Goal: Transaction & Acquisition: Obtain resource

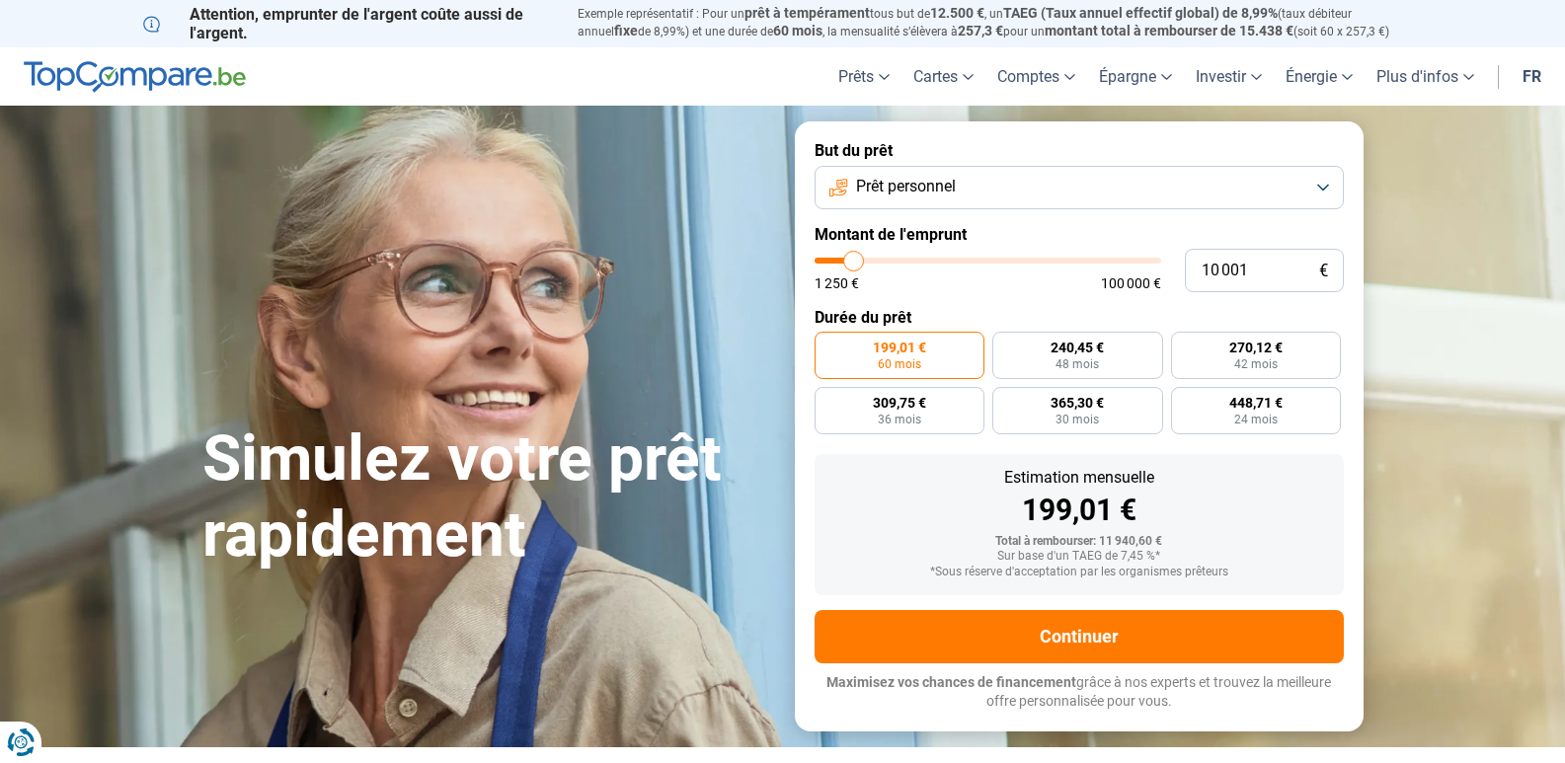
click at [1308, 192] on button "Prêt personnel" at bounding box center [1079, 187] width 529 height 43
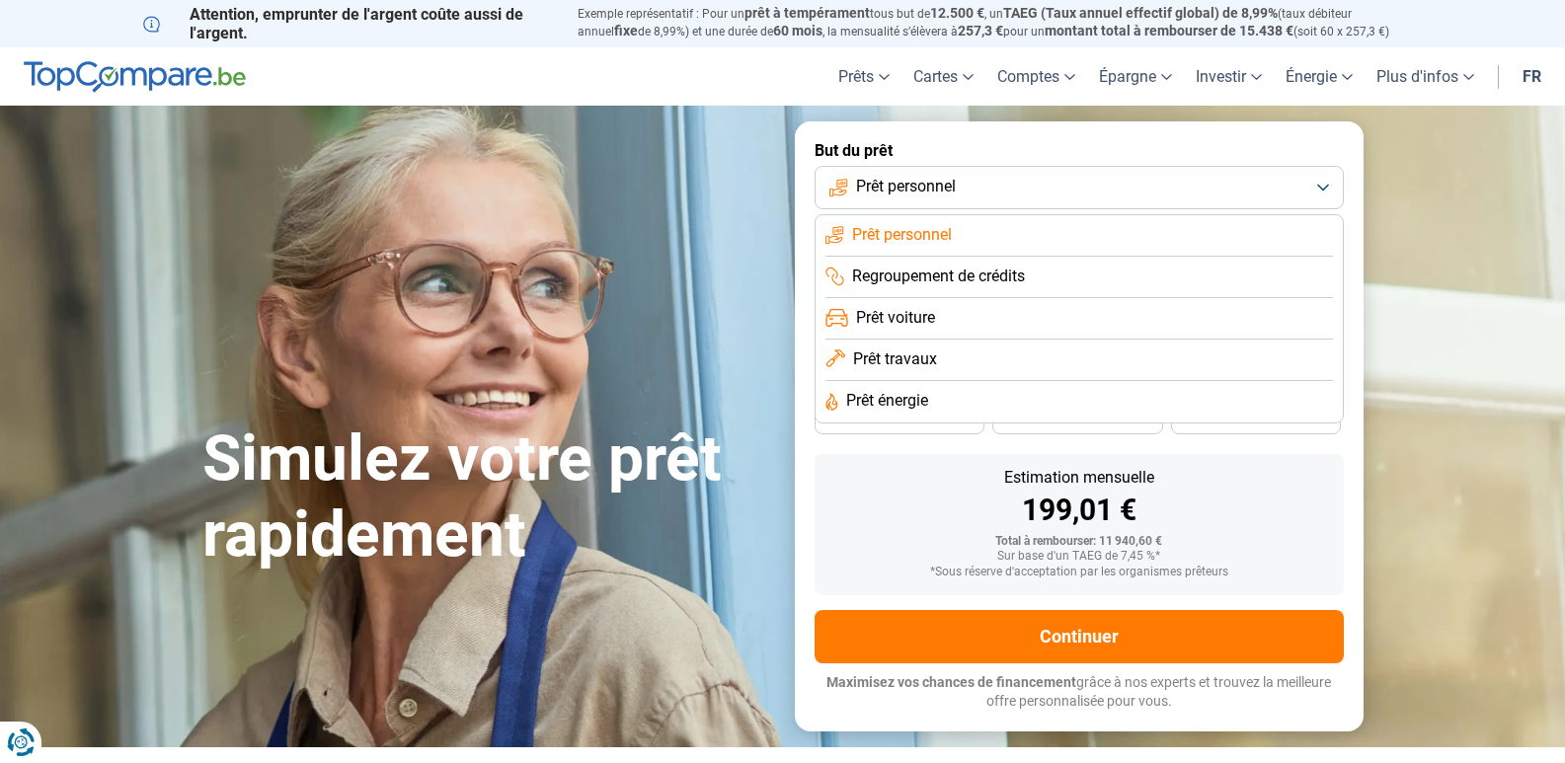
click at [947, 399] on li "Prêt énergie" at bounding box center [1080, 401] width 508 height 41
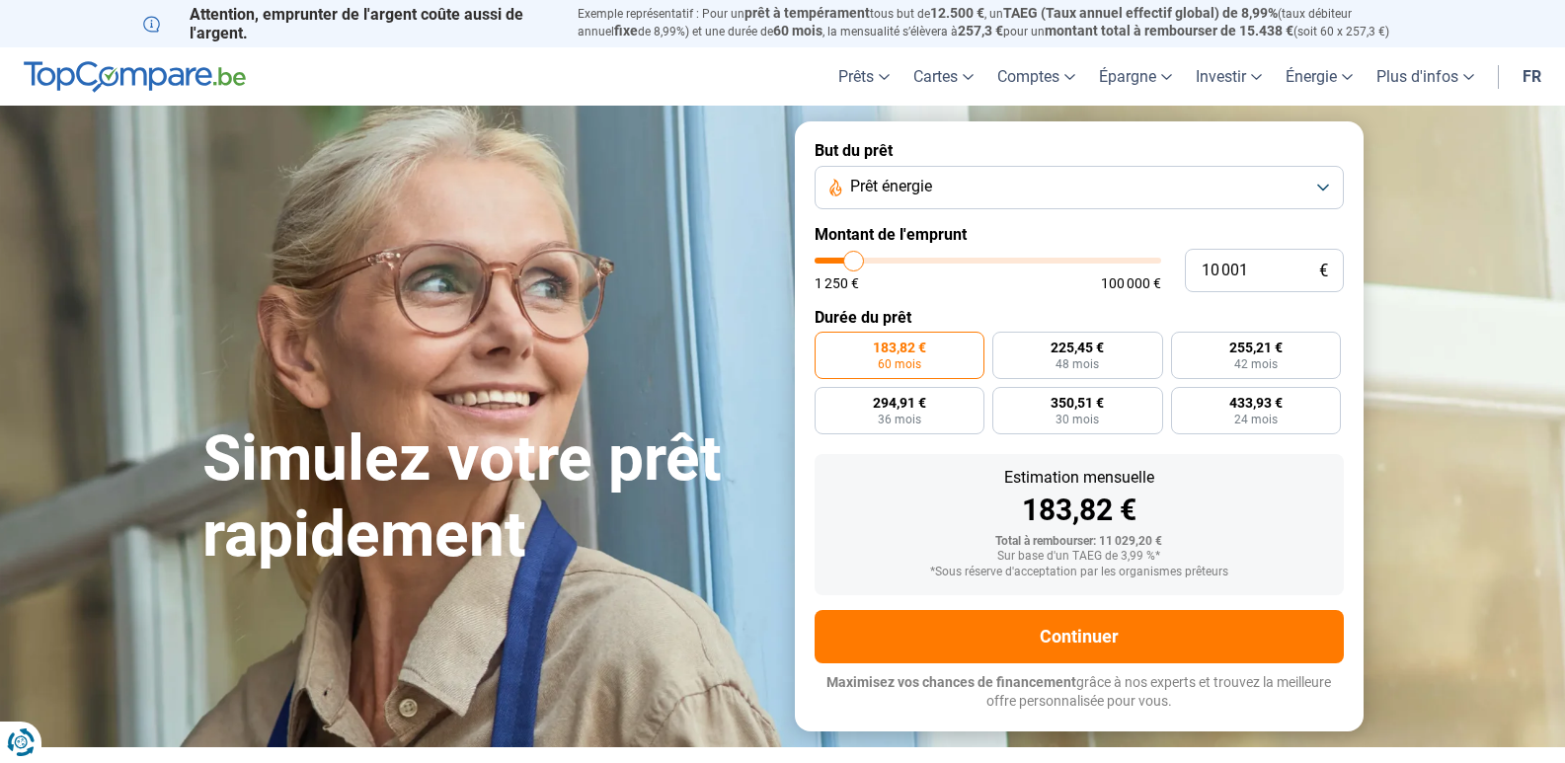
type input "8 500"
type input "8500"
type input "8 250"
type input "8250"
type input "7 500"
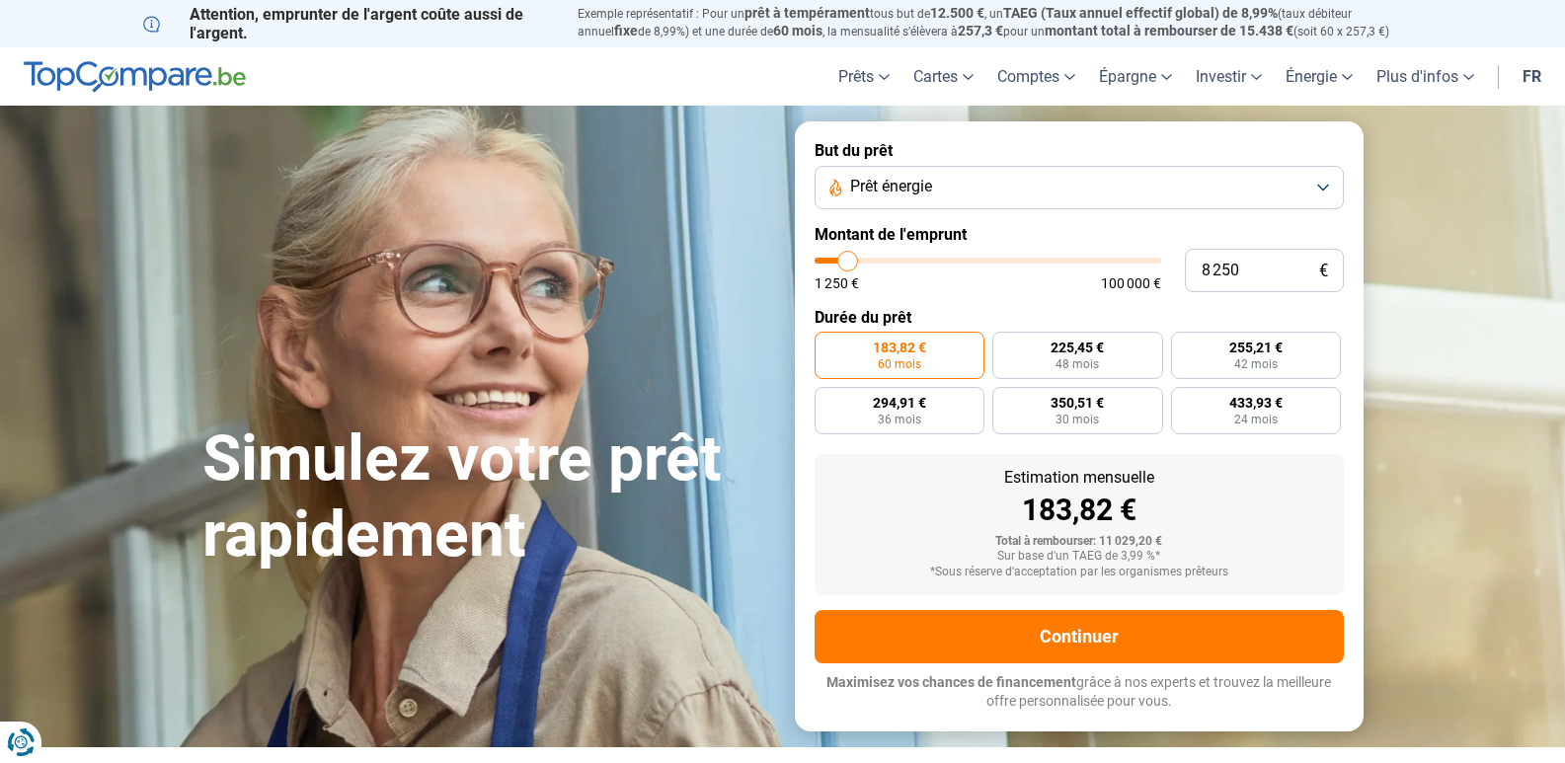
type input "7500"
type input "7 000"
type input "7000"
type input "6 750"
type input "6750"
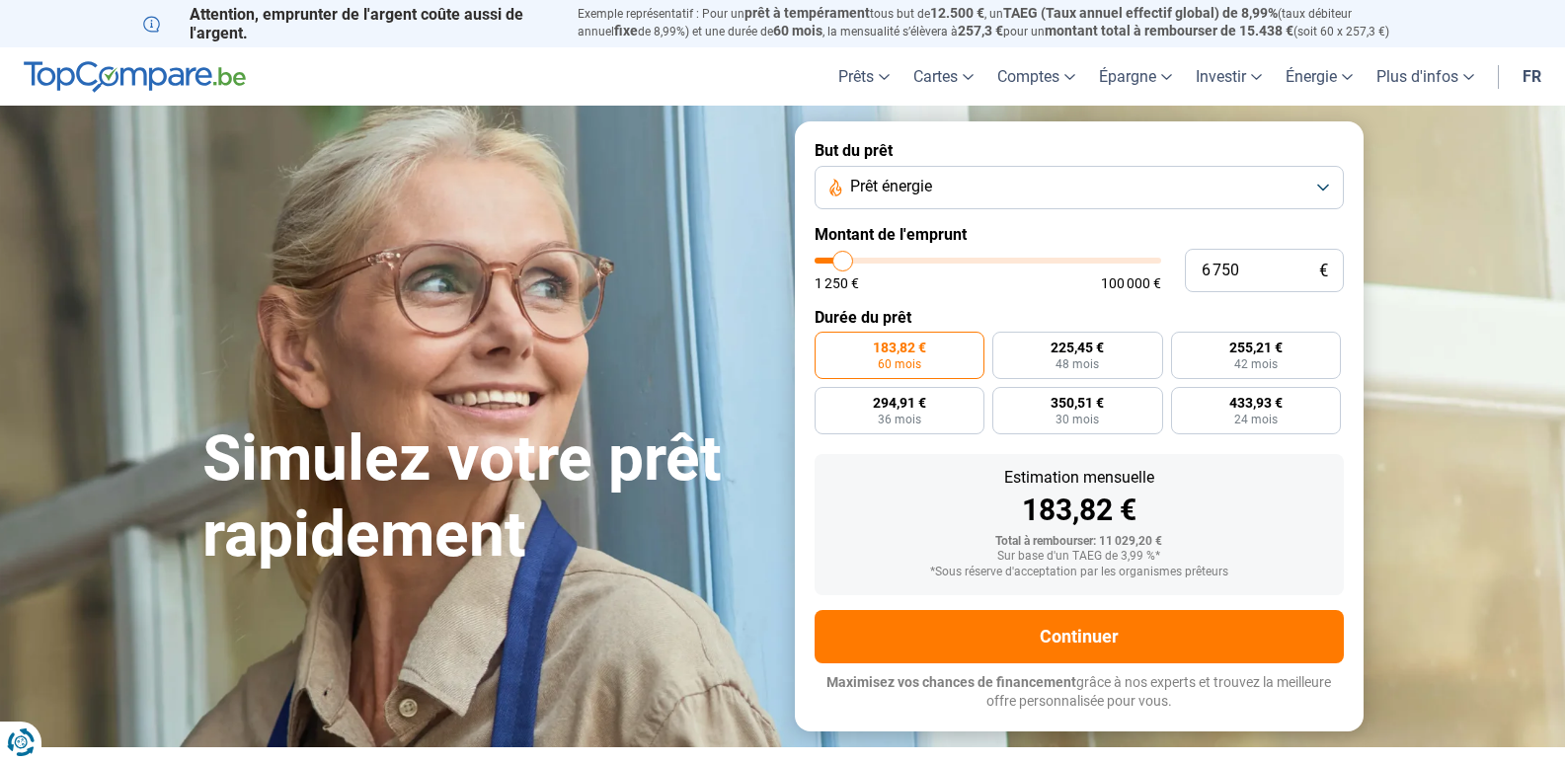
type input "6 500"
type input "6500"
type input "6 000"
type input "6000"
type input "5 750"
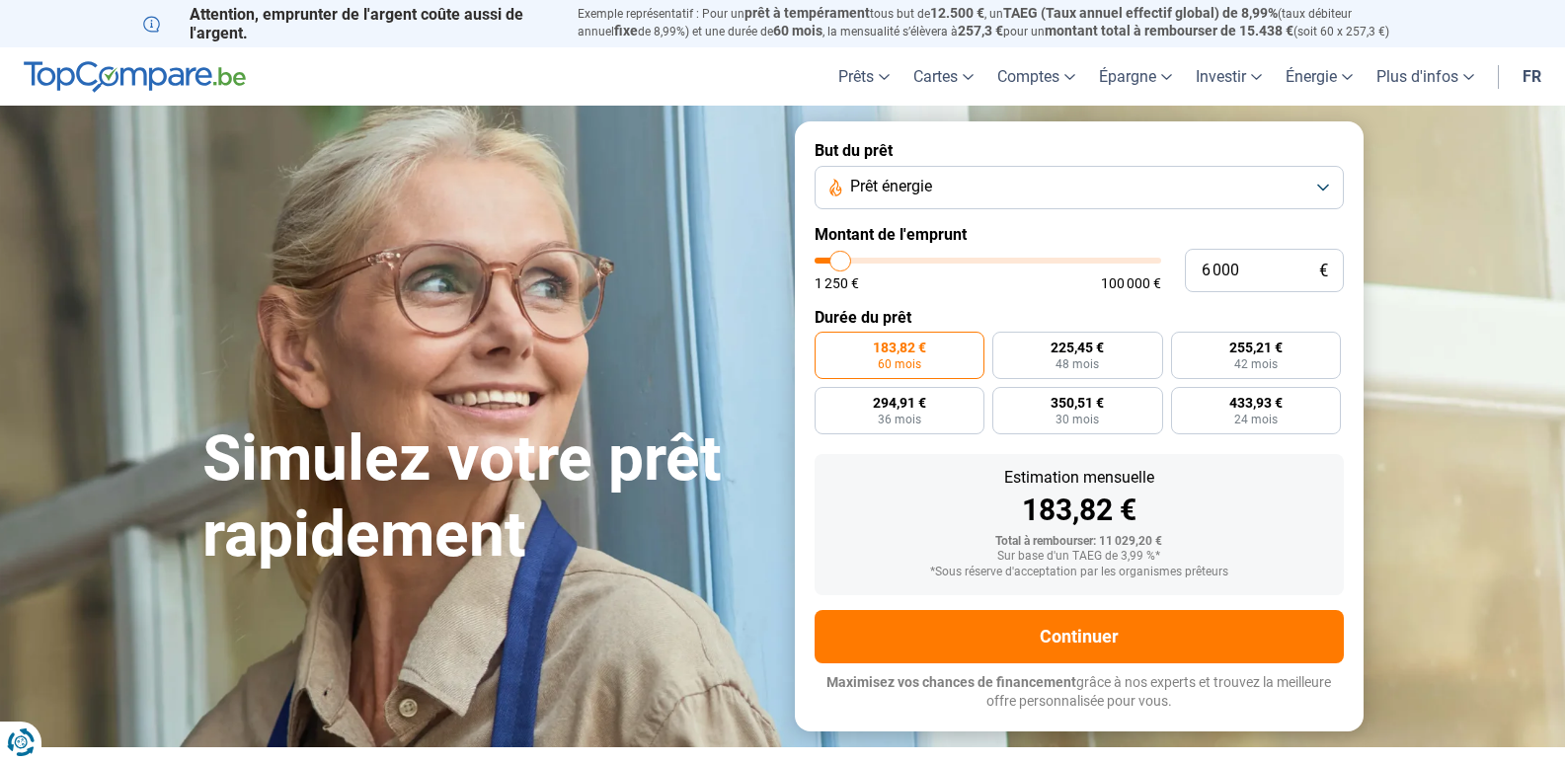
type input "5750"
type input "5 500"
drag, startPoint x: 850, startPoint y: 266, endPoint x: 839, endPoint y: 274, distance: 13.4
type input "5500"
click at [839, 264] on input "range" at bounding box center [988, 261] width 347 height 6
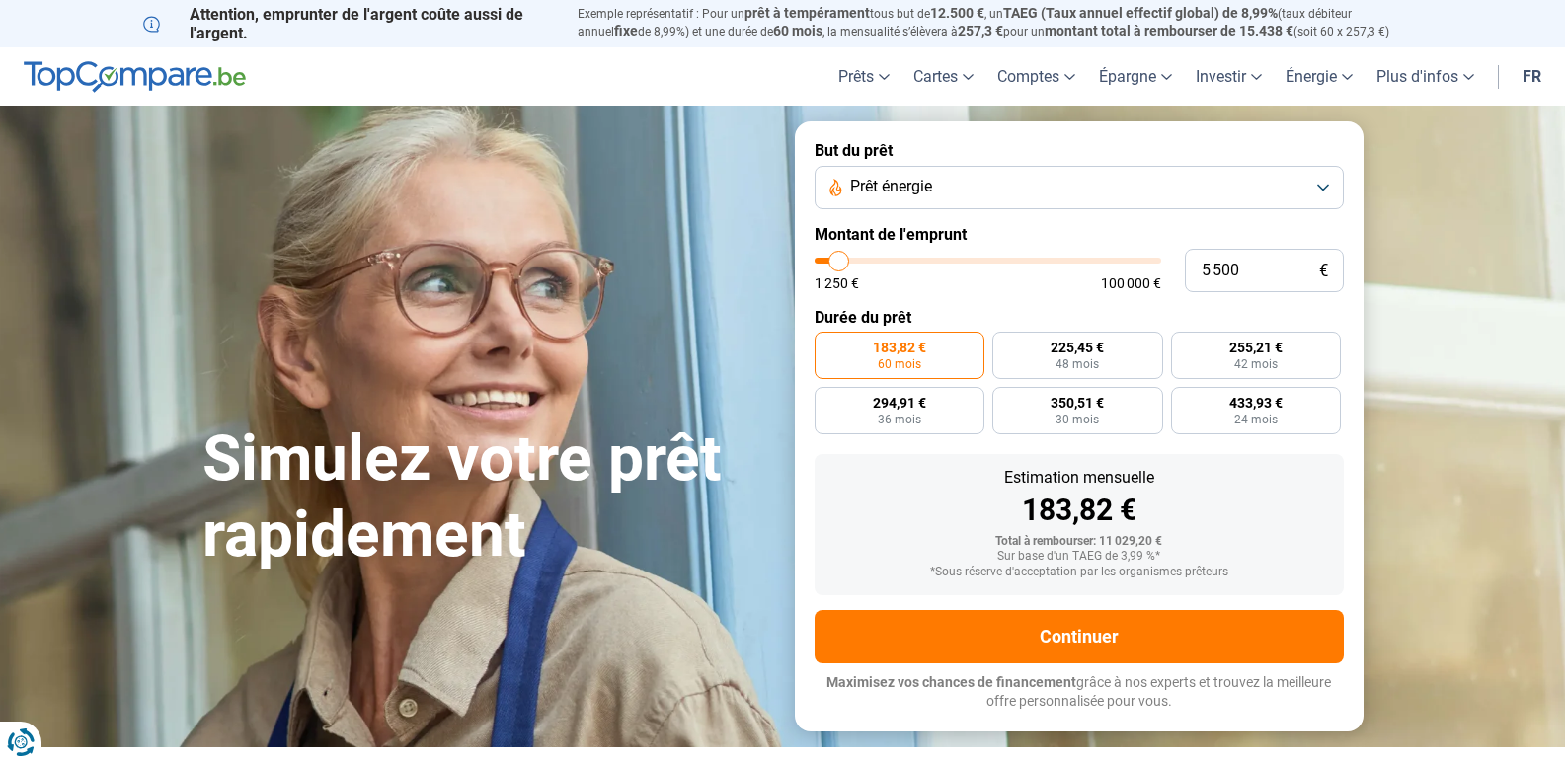
radio input "true"
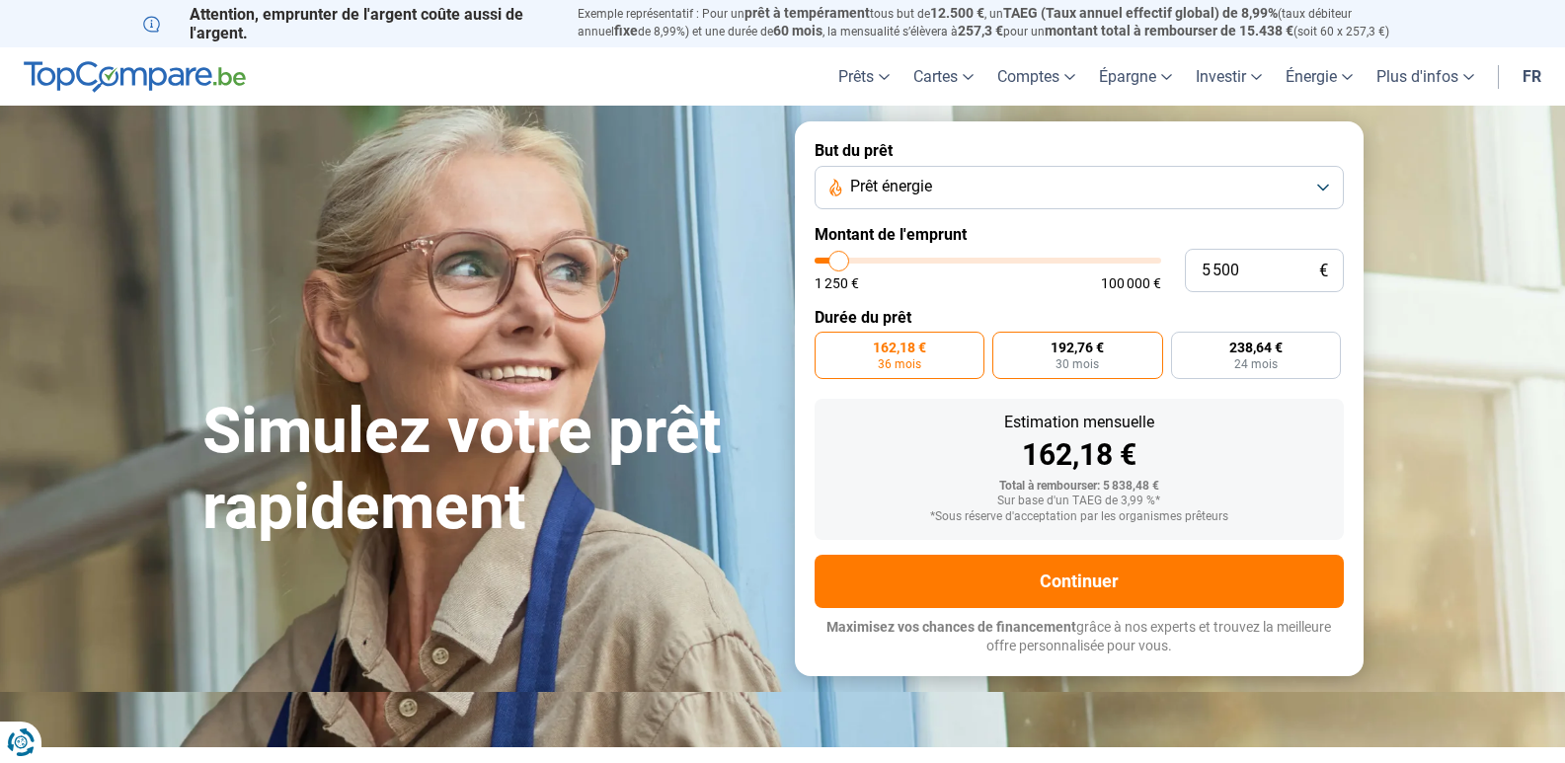
click at [1054, 356] on label "192,76 € 30 mois" at bounding box center [1077, 355] width 171 height 47
click at [1005, 345] on input "192,76 € 30 mois" at bounding box center [998, 338] width 13 height 13
radio input "true"
click at [1225, 364] on label "238,64 € 24 mois" at bounding box center [1256, 355] width 171 height 47
click at [1184, 345] on input "238,64 € 24 mois" at bounding box center [1177, 338] width 13 height 13
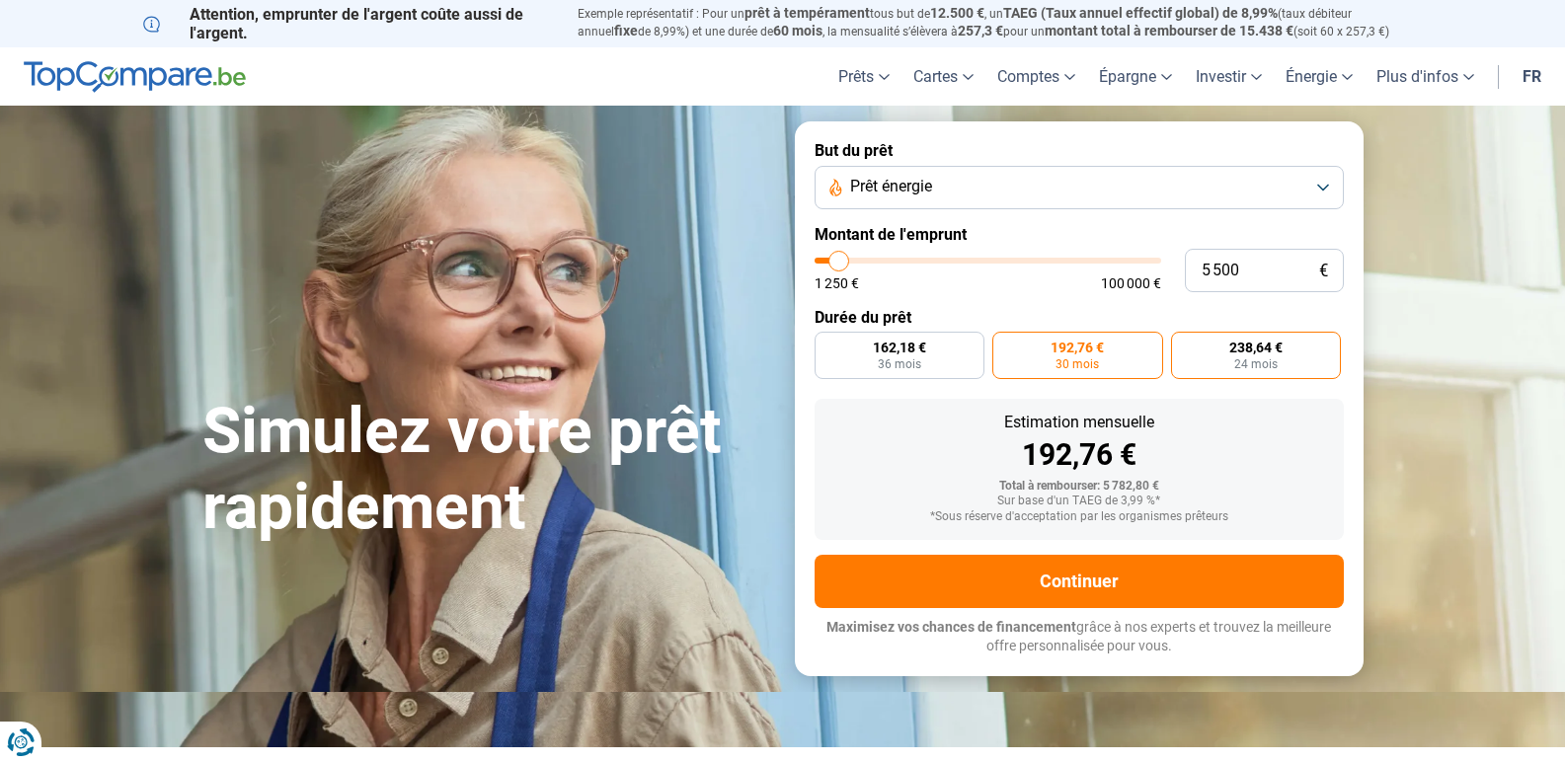
radio input "true"
click at [885, 365] on span "36 mois" at bounding box center [899, 364] width 43 height 12
click at [827, 345] on input "162,18 € 36 mois" at bounding box center [821, 338] width 13 height 13
radio input "true"
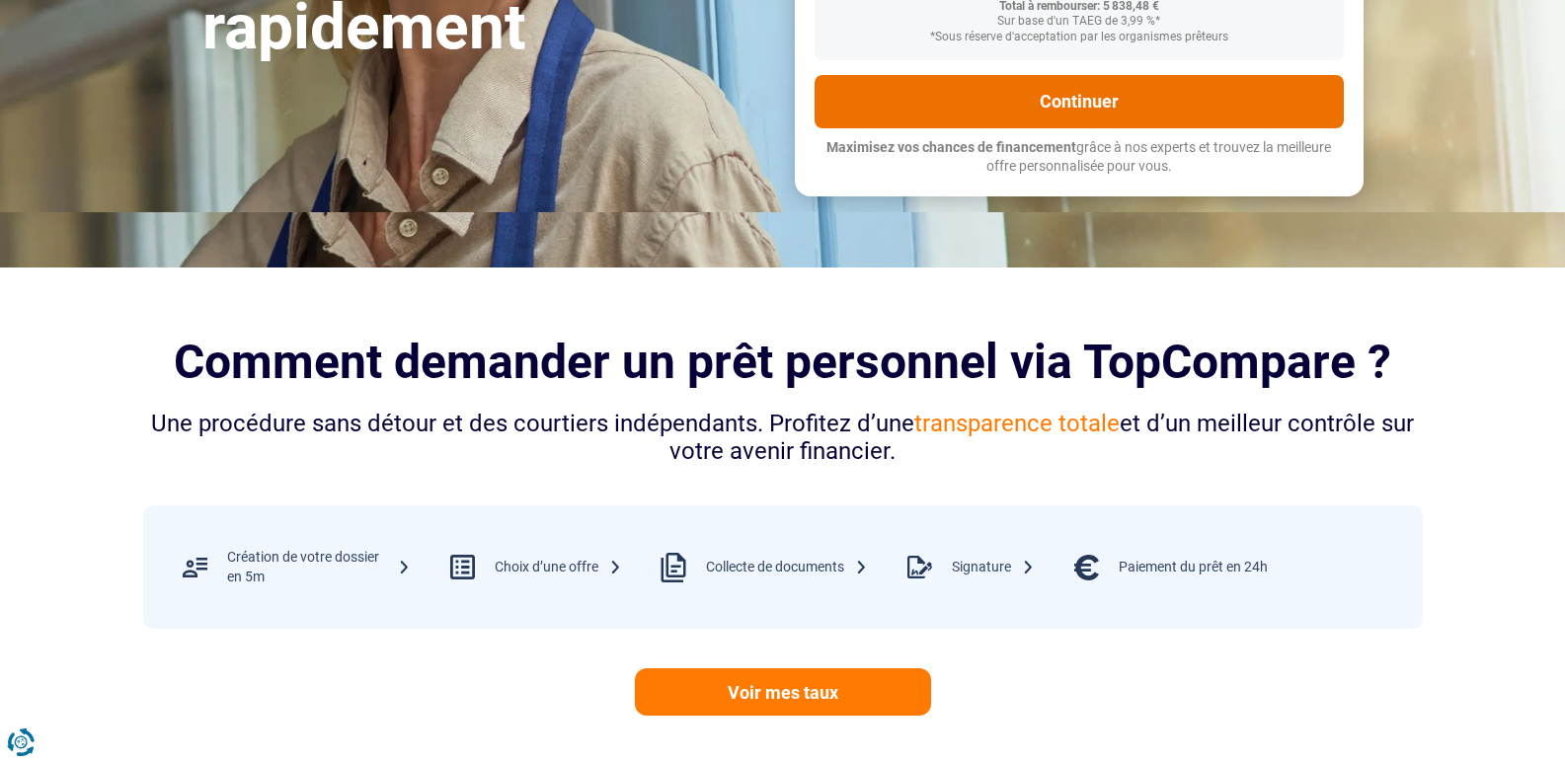
scroll to position [296, 0]
